Goal: Task Accomplishment & Management: Use online tool/utility

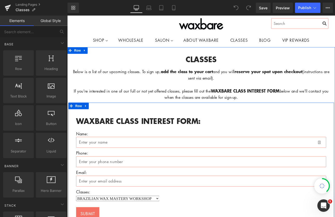
scroll to position [24, 0]
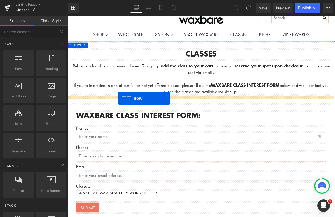
drag, startPoint x: 85, startPoint y: 78, endPoint x: 127, endPoint y: 113, distance: 54.9
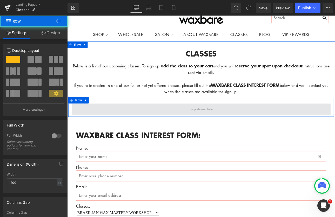
click at [205, 124] on span at bounding box center [224, 125] width 304 height 13
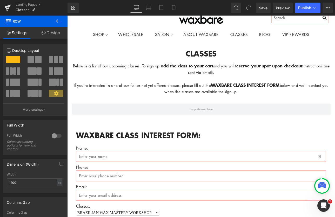
click at [56, 22] on icon at bounding box center [58, 21] width 6 height 6
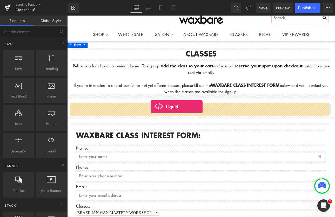
drag, startPoint x: 119, startPoint y: 156, endPoint x: 165, endPoint y: 123, distance: 56.5
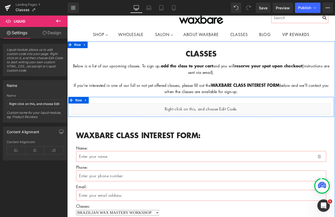
click at [227, 122] on div "Liquid" at bounding box center [224, 125] width 304 height 13
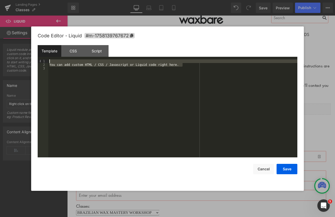
drag, startPoint x: 187, startPoint y: 66, endPoint x: 38, endPoint y: 56, distance: 149.9
click at [38, 56] on div "Template CSS Script Data 1 2 3 You can add custom HTML / CSS / Javascript or Li…" at bounding box center [168, 101] width 260 height 112
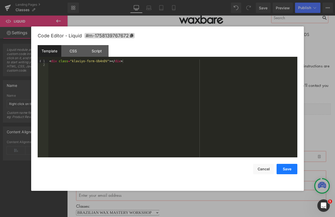
click at [292, 171] on button "Save" at bounding box center [286, 169] width 21 height 10
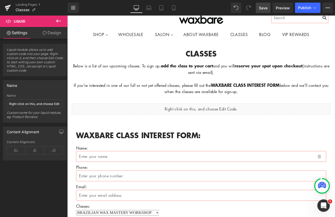
click at [263, 9] on span "Save" at bounding box center [263, 7] width 9 height 5
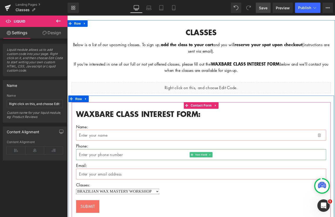
scroll to position [12, 0]
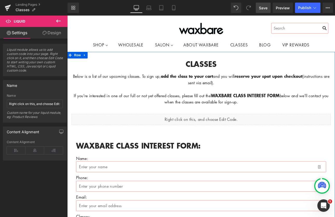
click at [67, 16] on div at bounding box center [67, 16] width 0 height 0
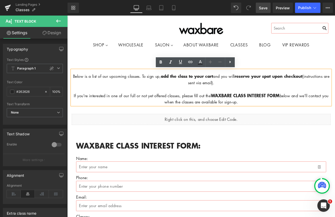
drag, startPoint x: 272, startPoint y: 117, endPoint x: 73, endPoint y: 85, distance: 201.2
click at [73, 85] on div "Below is a list of our upcoming classes. To sign up, add the class to your cart…" at bounding box center [224, 99] width 304 height 41
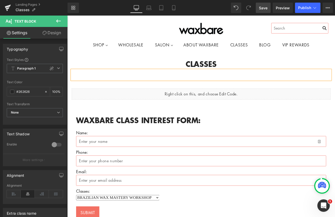
click at [98, 68] on h1 "CLASSES" at bounding box center [224, 72] width 304 height 13
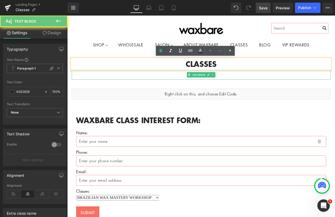
click at [88, 84] on p at bounding box center [224, 87] width 304 height 8
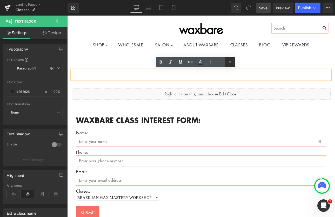
click at [231, 63] on icon at bounding box center [230, 62] width 6 height 6
drag, startPoint x: 119, startPoint y: 84, endPoint x: 111, endPoint y: 87, distance: 8.7
click at [119, 84] on p at bounding box center [224, 87] width 304 height 8
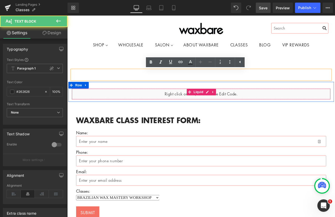
click at [90, 110] on div "Liquid" at bounding box center [224, 107] width 304 height 13
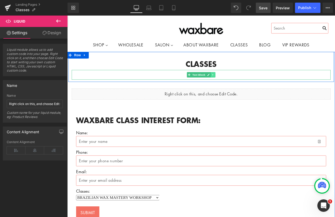
click at [237, 84] on icon at bounding box center [238, 85] width 3 height 3
click at [240, 85] on icon at bounding box center [241, 85] width 3 height 3
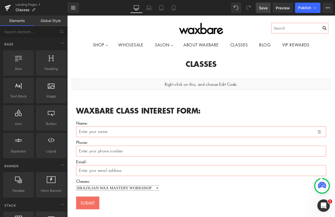
click at [266, 8] on span "Save" at bounding box center [263, 7] width 9 height 5
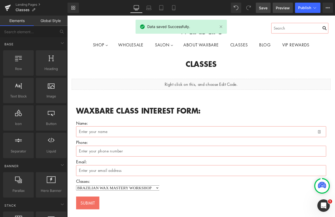
click at [282, 7] on span "Preview" at bounding box center [283, 7] width 14 height 5
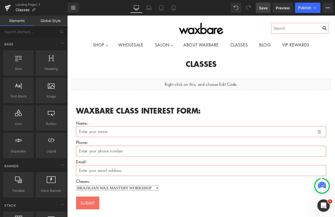
click at [267, 7] on span "Save" at bounding box center [263, 7] width 9 height 5
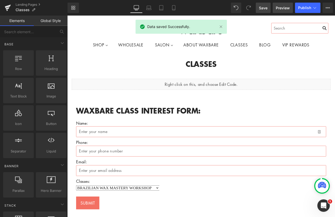
click at [281, 8] on span "Preview" at bounding box center [283, 7] width 14 height 5
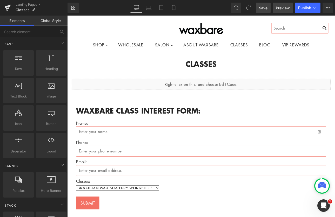
click at [284, 8] on span "Preview" at bounding box center [283, 7] width 14 height 5
